Goal: Find specific page/section: Find specific page/section

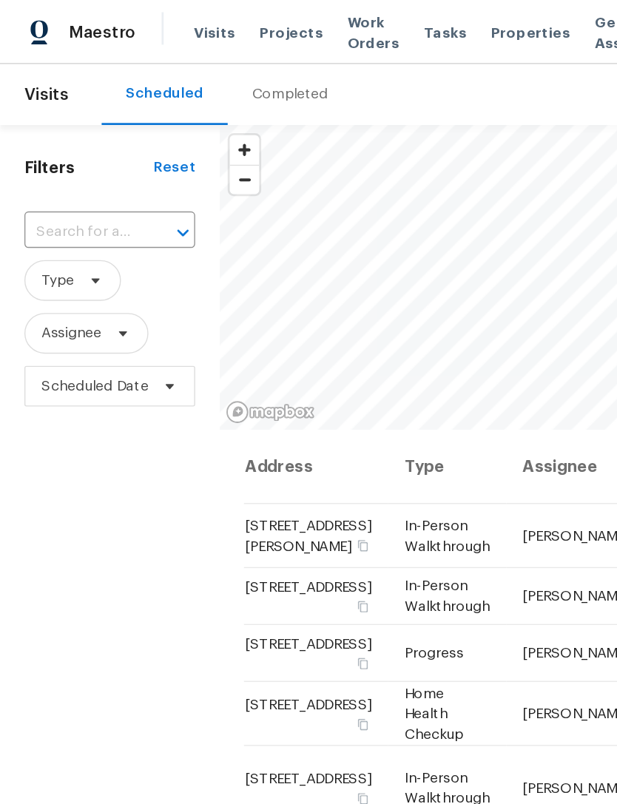
click at [364, 21] on span "Properties" at bounding box center [386, 23] width 58 height 15
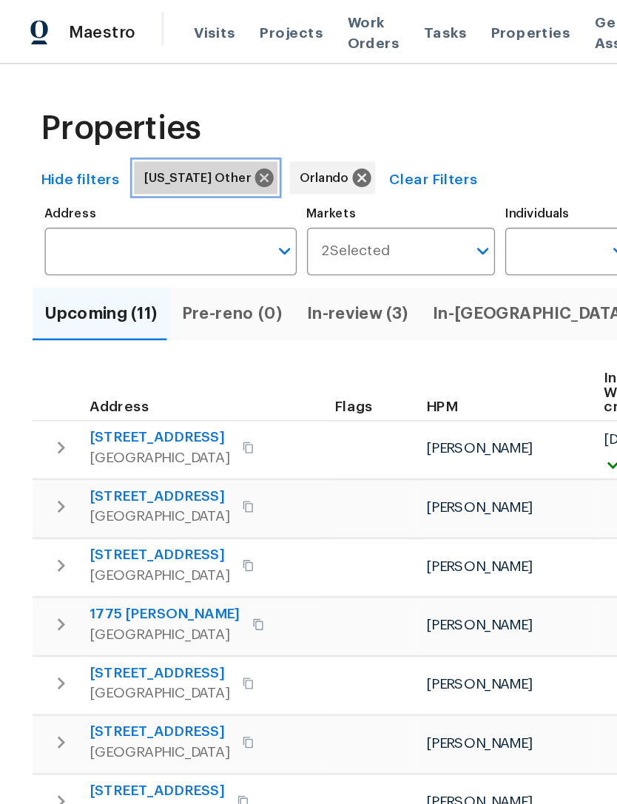
click at [186, 132] on icon at bounding box center [192, 129] width 13 height 13
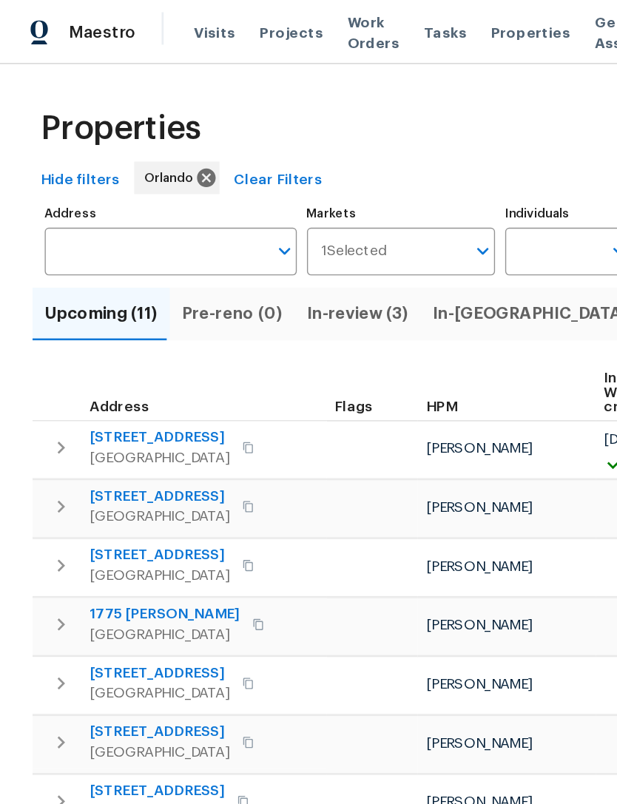
click at [67, 180] on input "Address" at bounding box center [113, 183] width 161 height 35
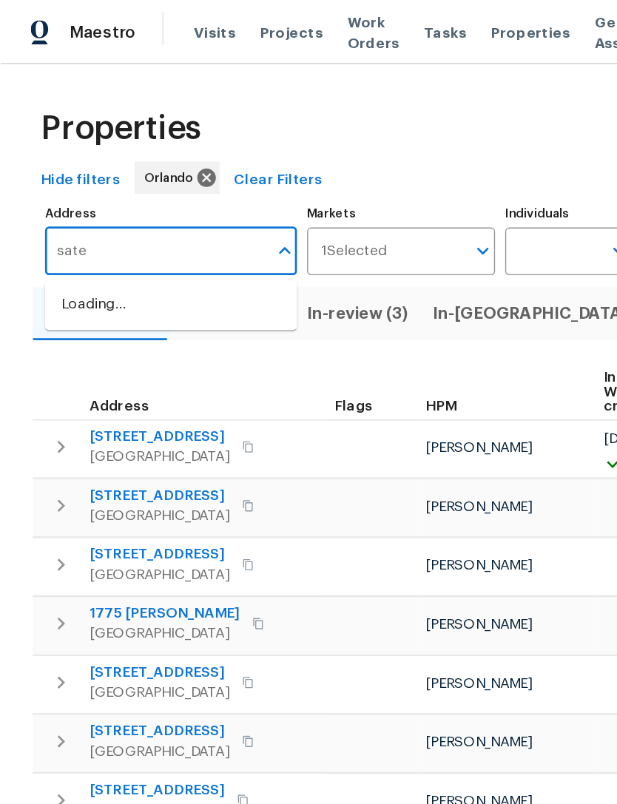
type input "satel"
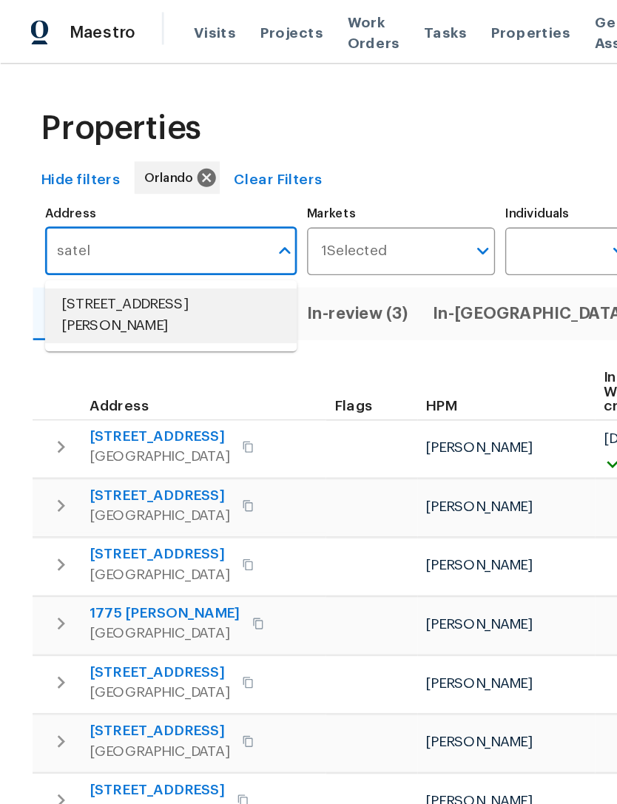
click at [72, 214] on li "[STREET_ADDRESS][PERSON_NAME]" at bounding box center [124, 230] width 183 height 40
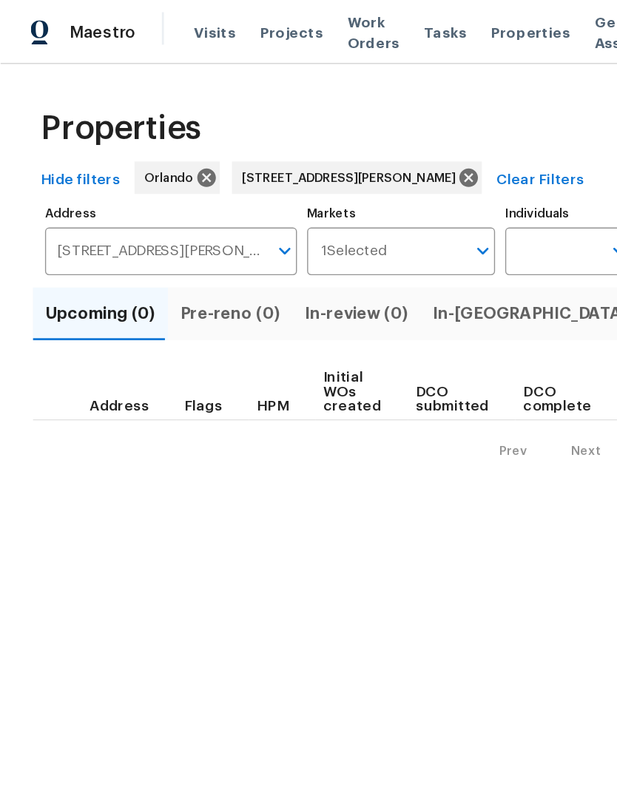
click at [487, 212] on button "Pre-Listing (1)" at bounding box center [536, 228] width 98 height 38
